Goal: Information Seeking & Learning: Learn about a topic

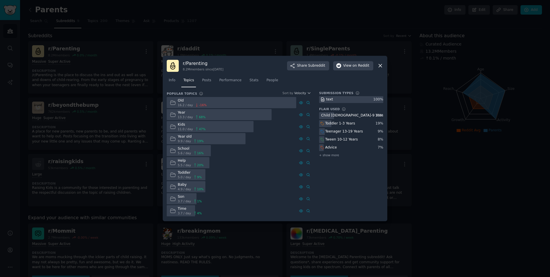
click at [332, 138] on div "Tween 10-12 Years" at bounding box center [341, 139] width 33 height 5
click at [332, 134] on div "Teenager 13-19 Years" at bounding box center [341, 131] width 45 height 7
click at [332, 132] on div "Teenager 13-19 Years" at bounding box center [344, 131] width 38 height 5
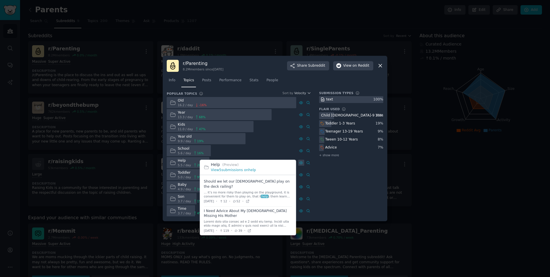
click at [304, 163] on div at bounding box center [301, 163] width 6 height 6
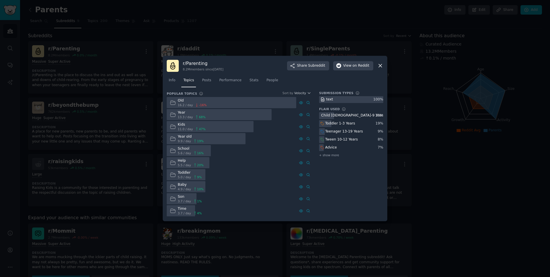
click at [379, 66] on icon at bounding box center [380, 66] width 6 height 6
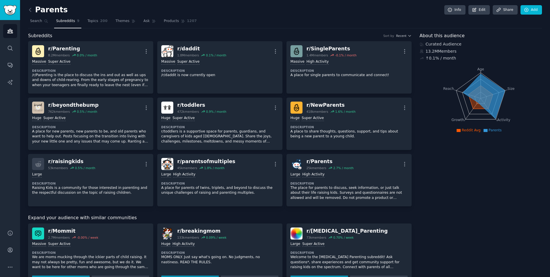
drag, startPoint x: 507, startPoint y: 193, endPoint x: 509, endPoint y: 175, distance: 18.1
click at [507, 193] on div "About this audience Curated Audience 13.2M Members ↑ 0.1 % / month Age Size Act…" at bounding box center [481, 262] width 123 height 460
click at [477, 108] on icon at bounding box center [480, 97] width 25 height 23
click at [488, 91] on icon at bounding box center [484, 96] width 42 height 45
